Goal: Task Accomplishment & Management: Use online tool/utility

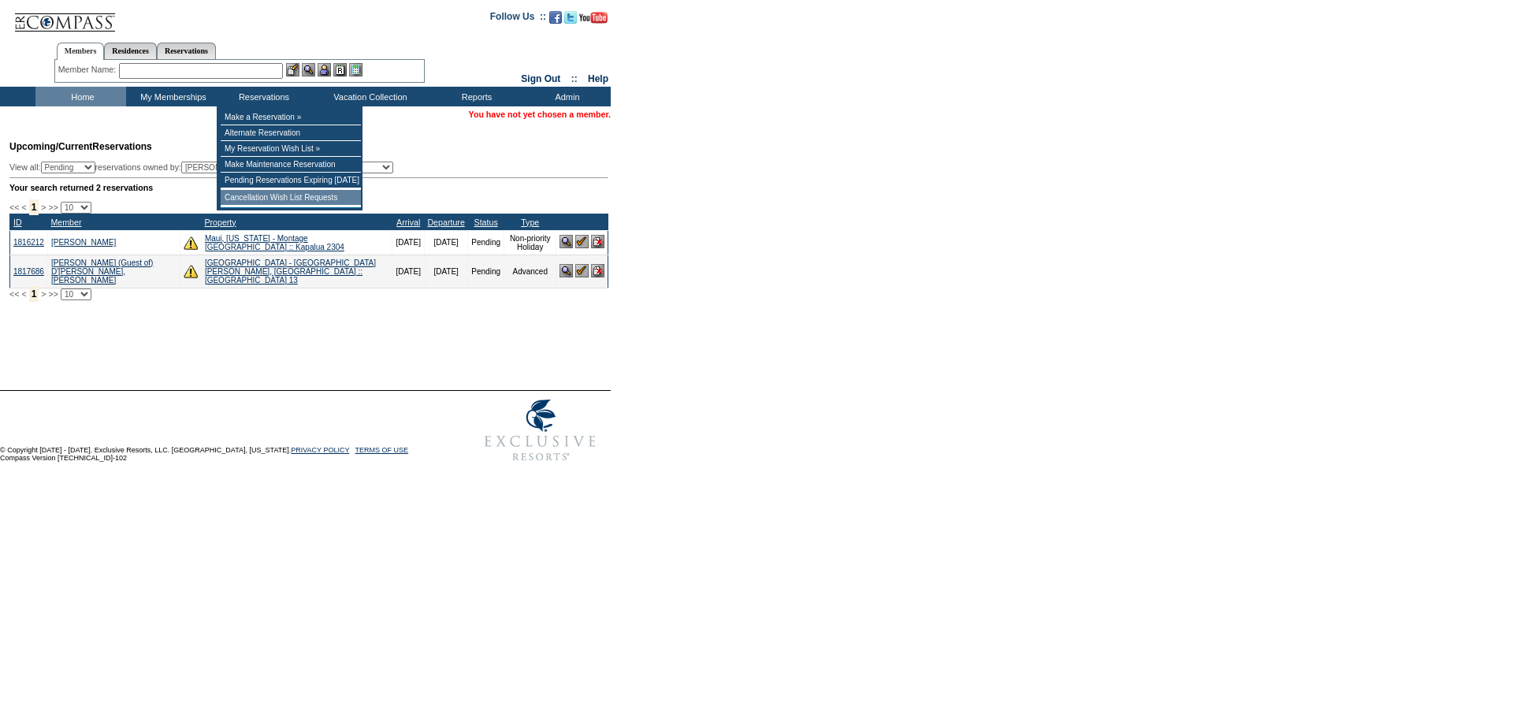
click at [251, 202] on td "Cancellation Wish List Requests" at bounding box center [291, 198] width 140 height 16
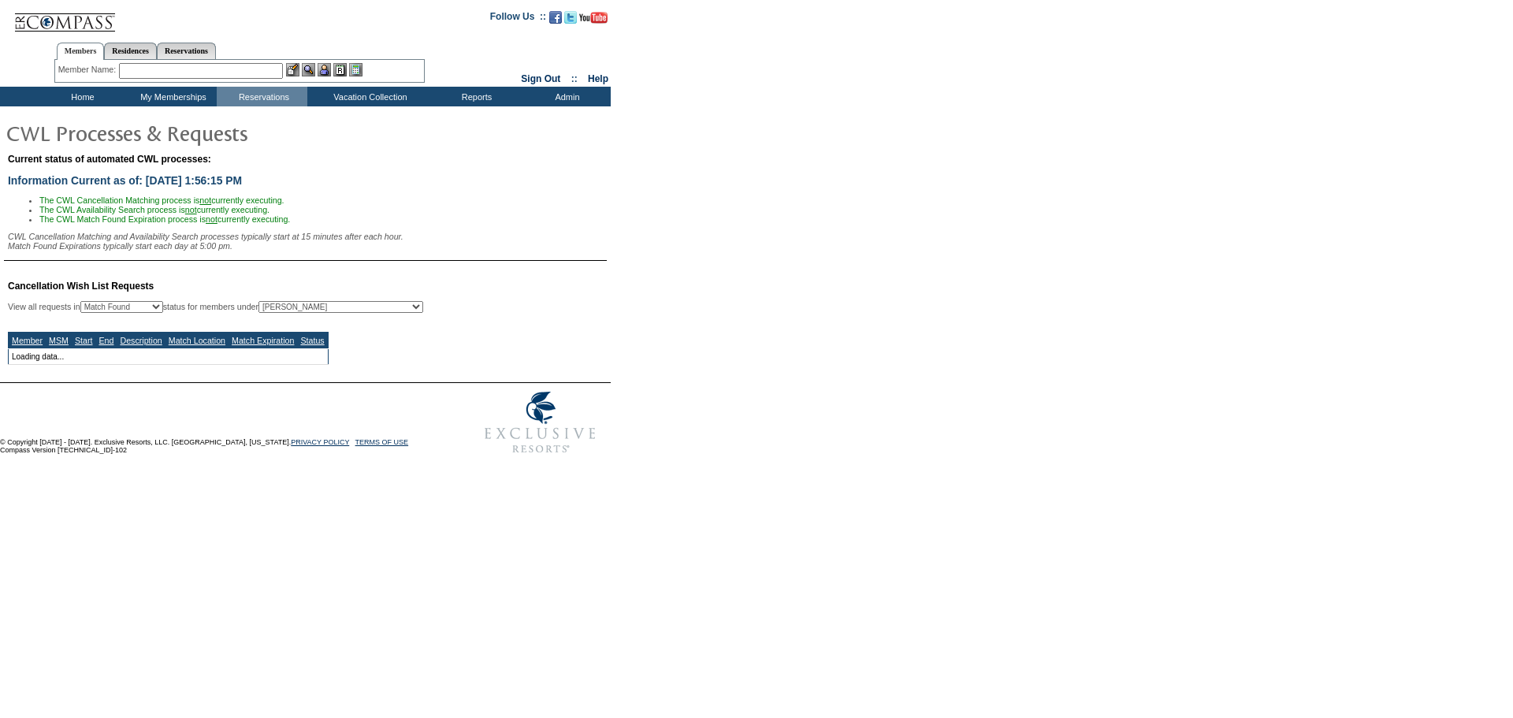
select select "50"
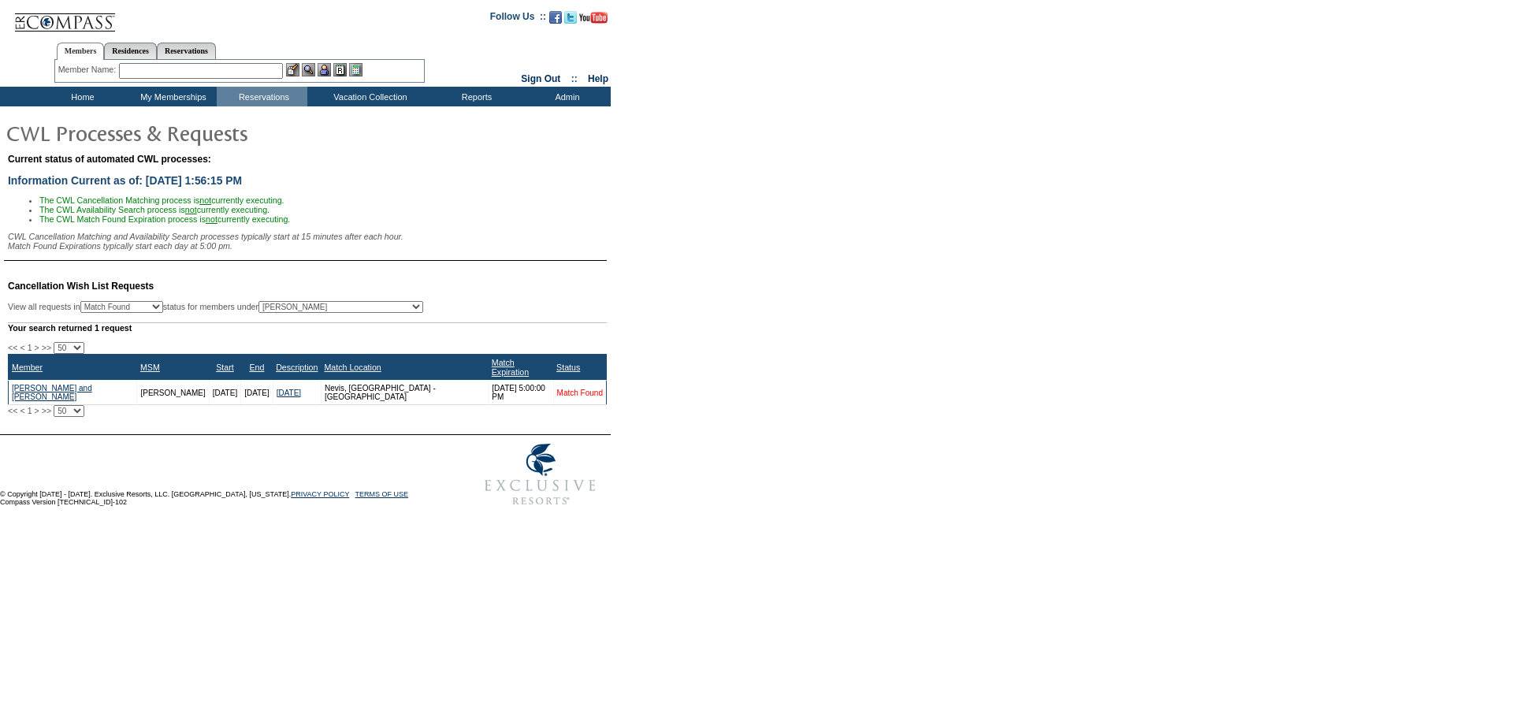
click at [578, 397] on link "Match Found" at bounding box center [580, 393] width 46 height 9
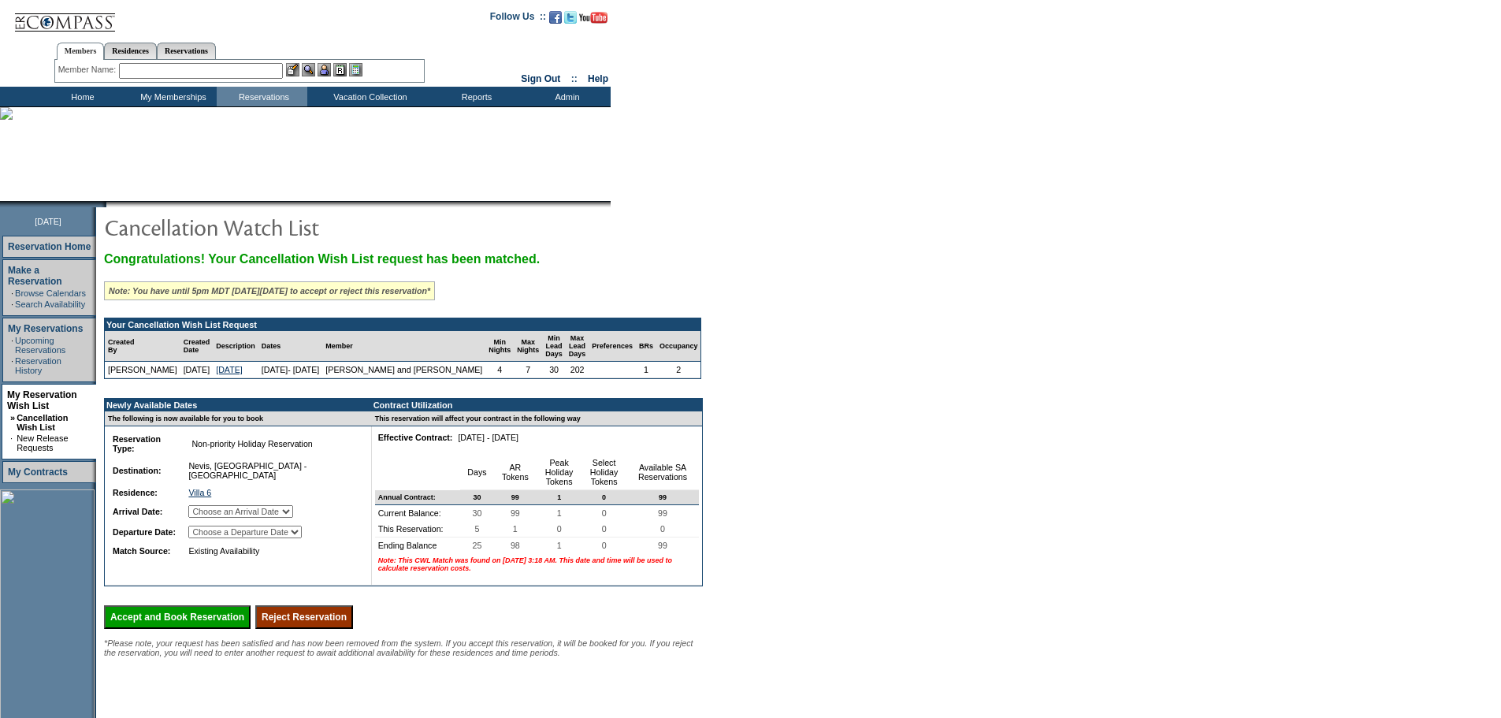
click at [353, 629] on input "Reject Reservation" at bounding box center [304, 617] width 98 height 24
